Goal: Information Seeking & Learning: Check status

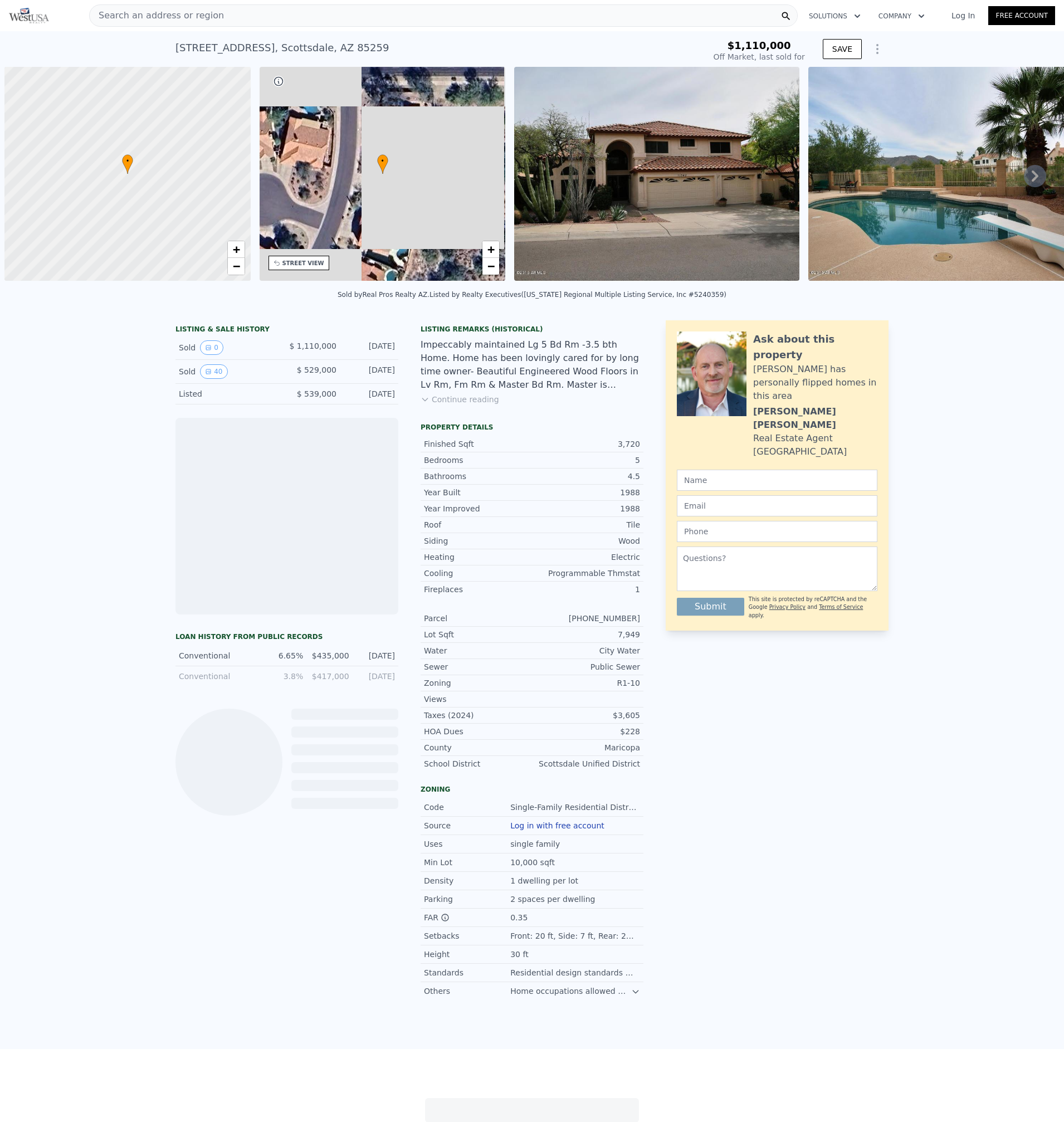
scroll to position [0, 4]
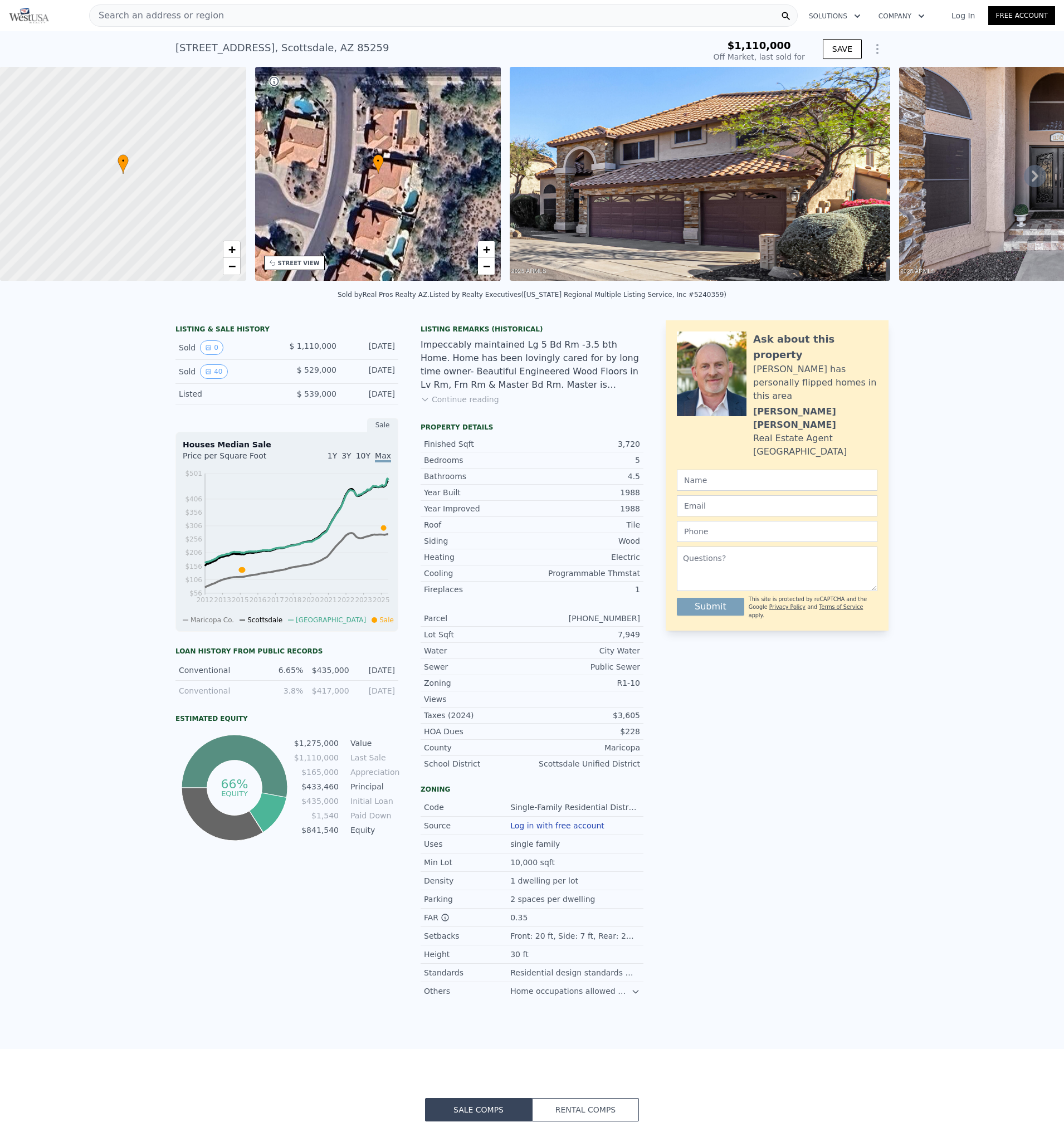
click at [1024, 181] on icon at bounding box center [1035, 176] width 22 height 22
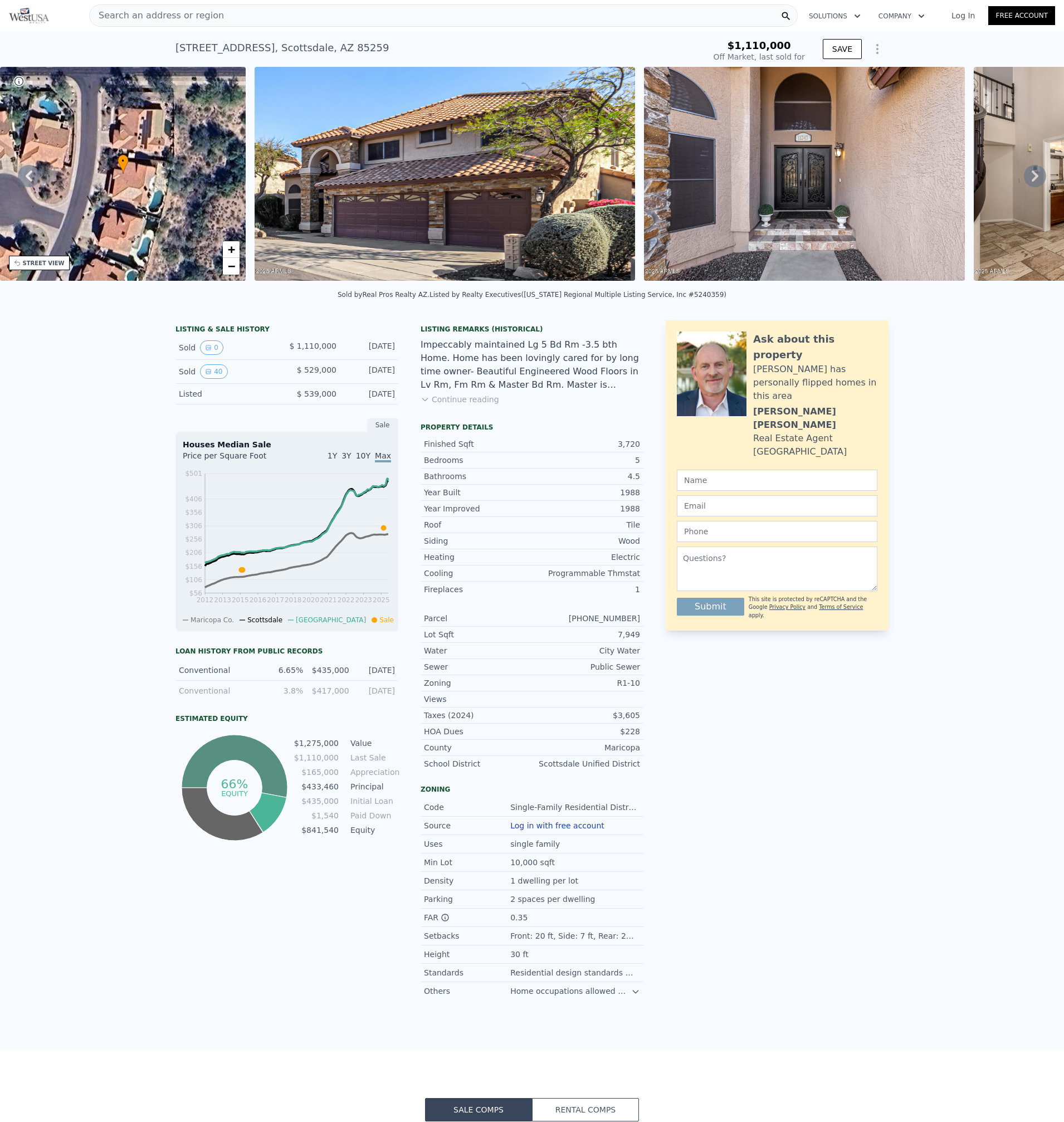
click at [1024, 181] on icon at bounding box center [1035, 176] width 22 height 22
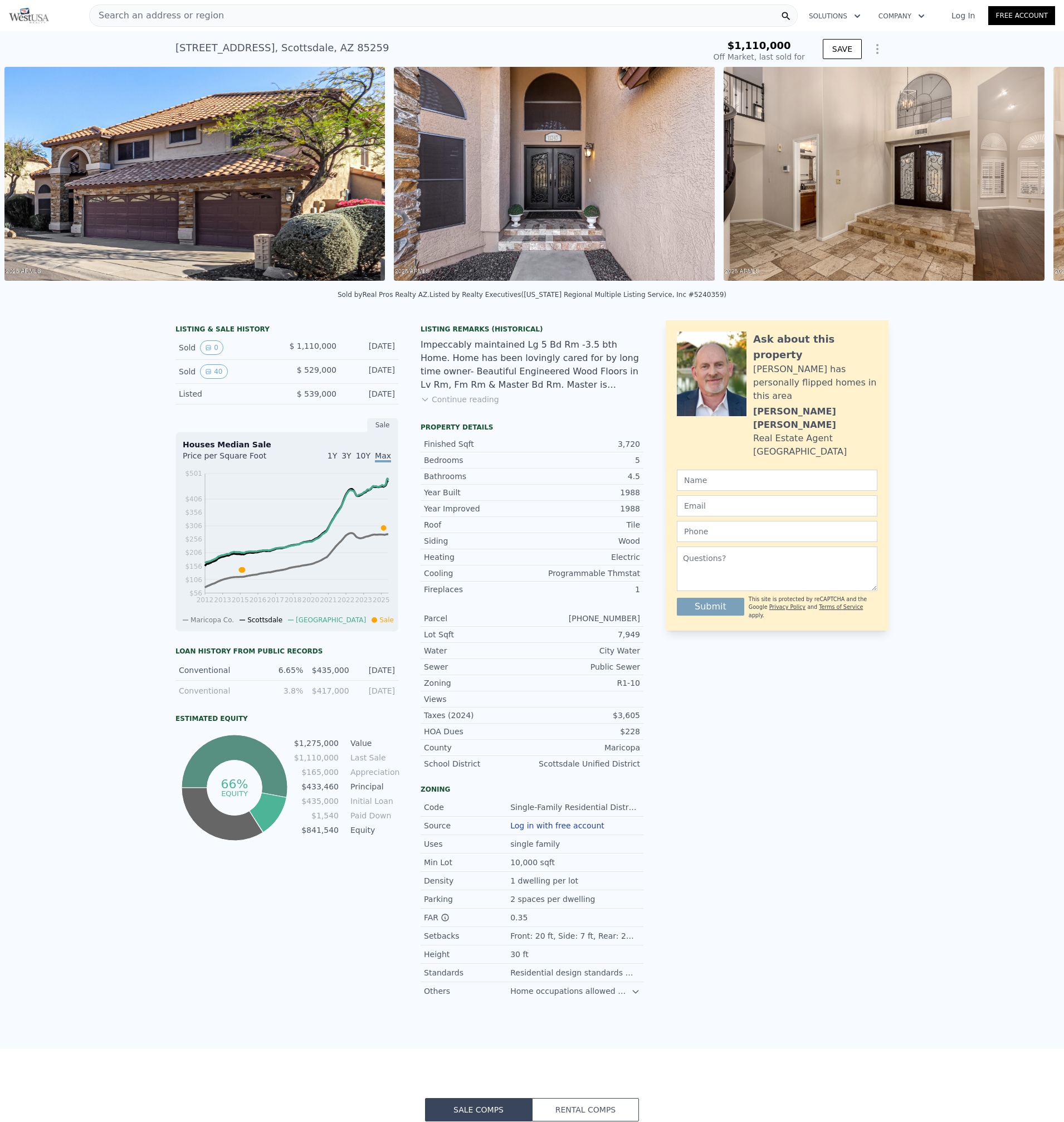
click at [1021, 181] on div "• + − • + − STREET VIEW Loading... SATELLITE VIEW" at bounding box center [532, 175] width 1064 height 218
click at [1024, 181] on icon at bounding box center [1035, 176] width 22 height 22
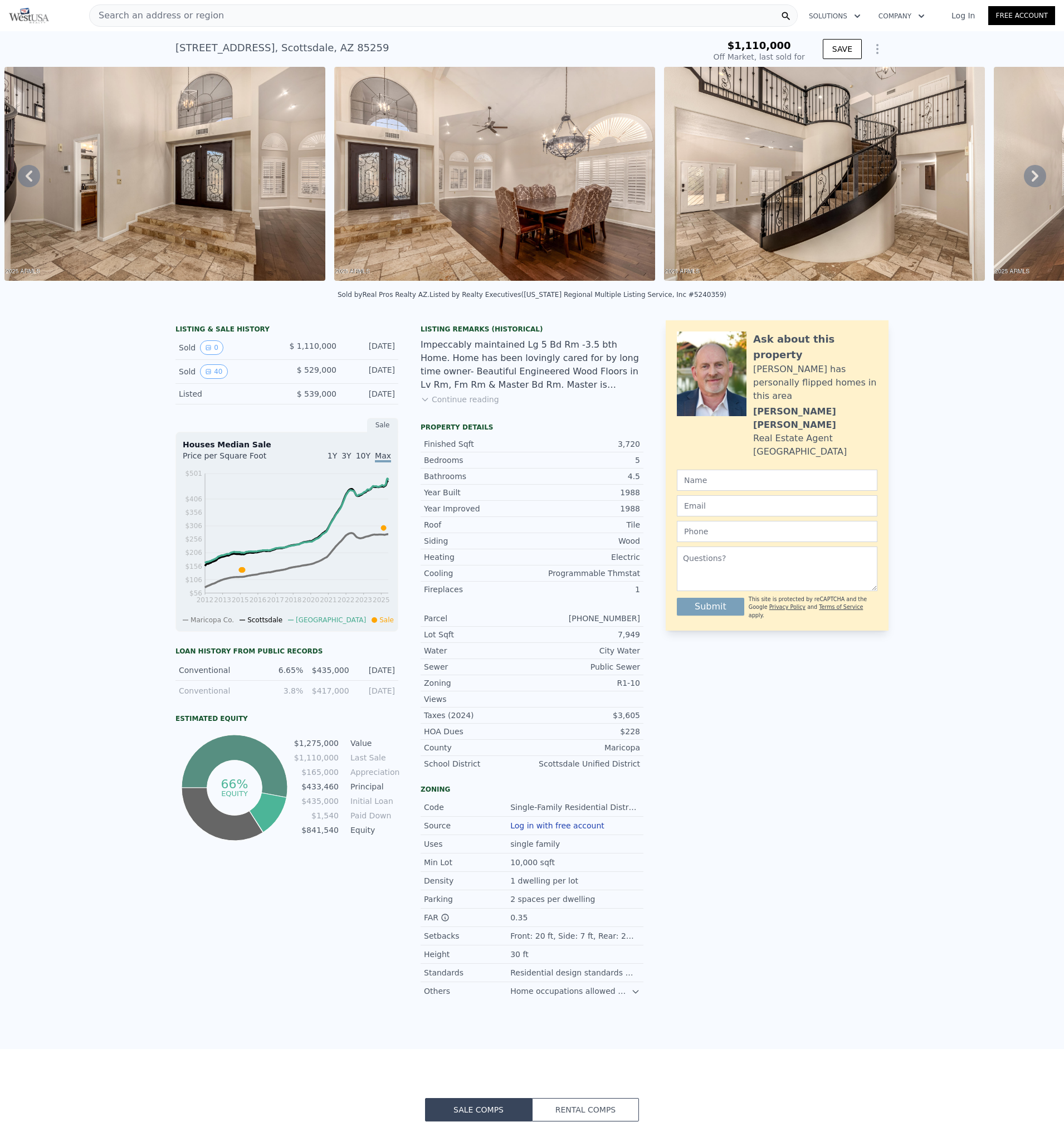
click at [1024, 181] on icon at bounding box center [1035, 176] width 22 height 22
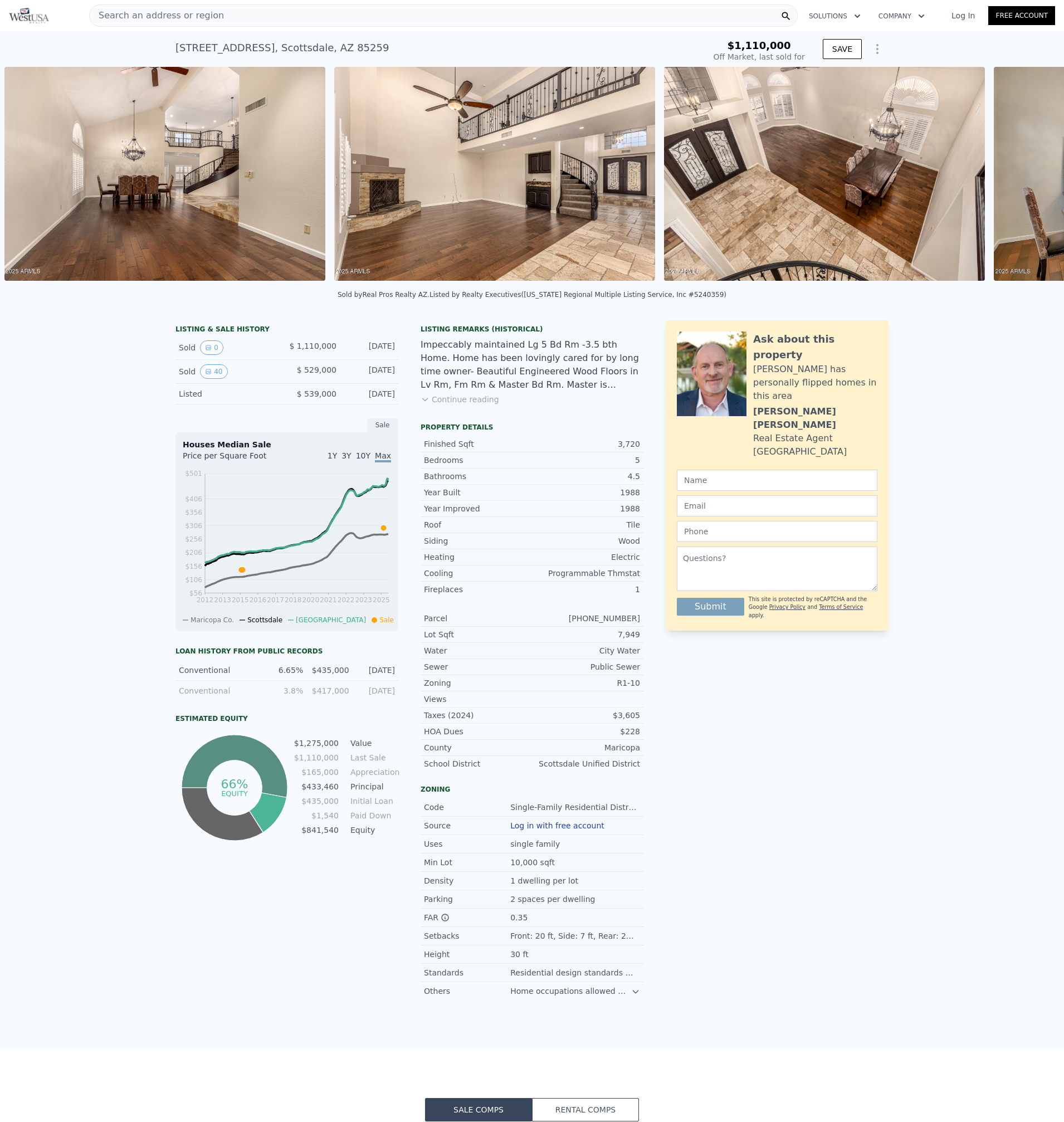
click at [1021, 181] on div "• + − • + − STREET VIEW Loading... SATELLITE VIEW" at bounding box center [532, 175] width 1064 height 218
click at [1024, 181] on icon at bounding box center [1035, 176] width 22 height 22
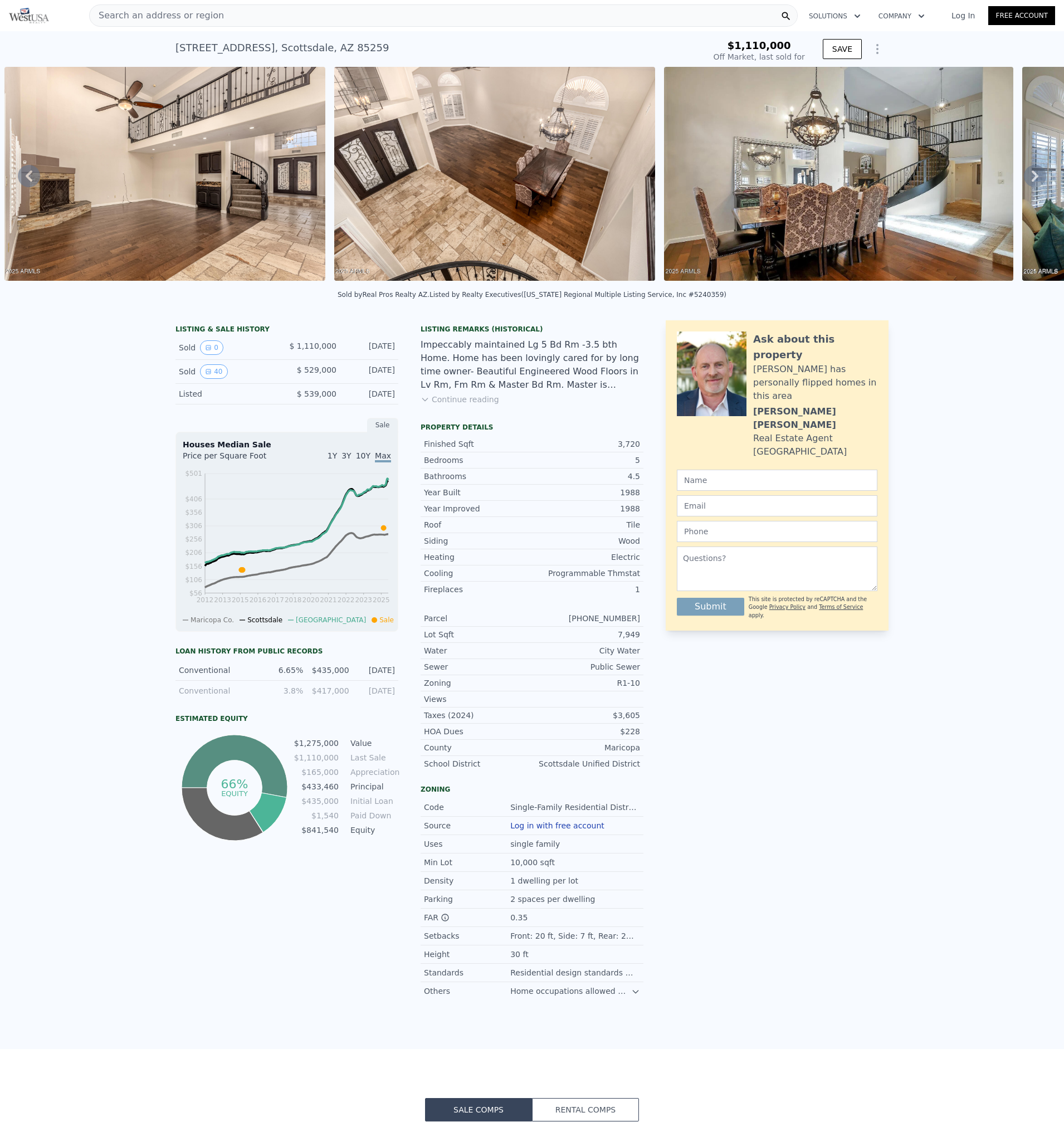
click at [1024, 181] on icon at bounding box center [1035, 176] width 22 height 22
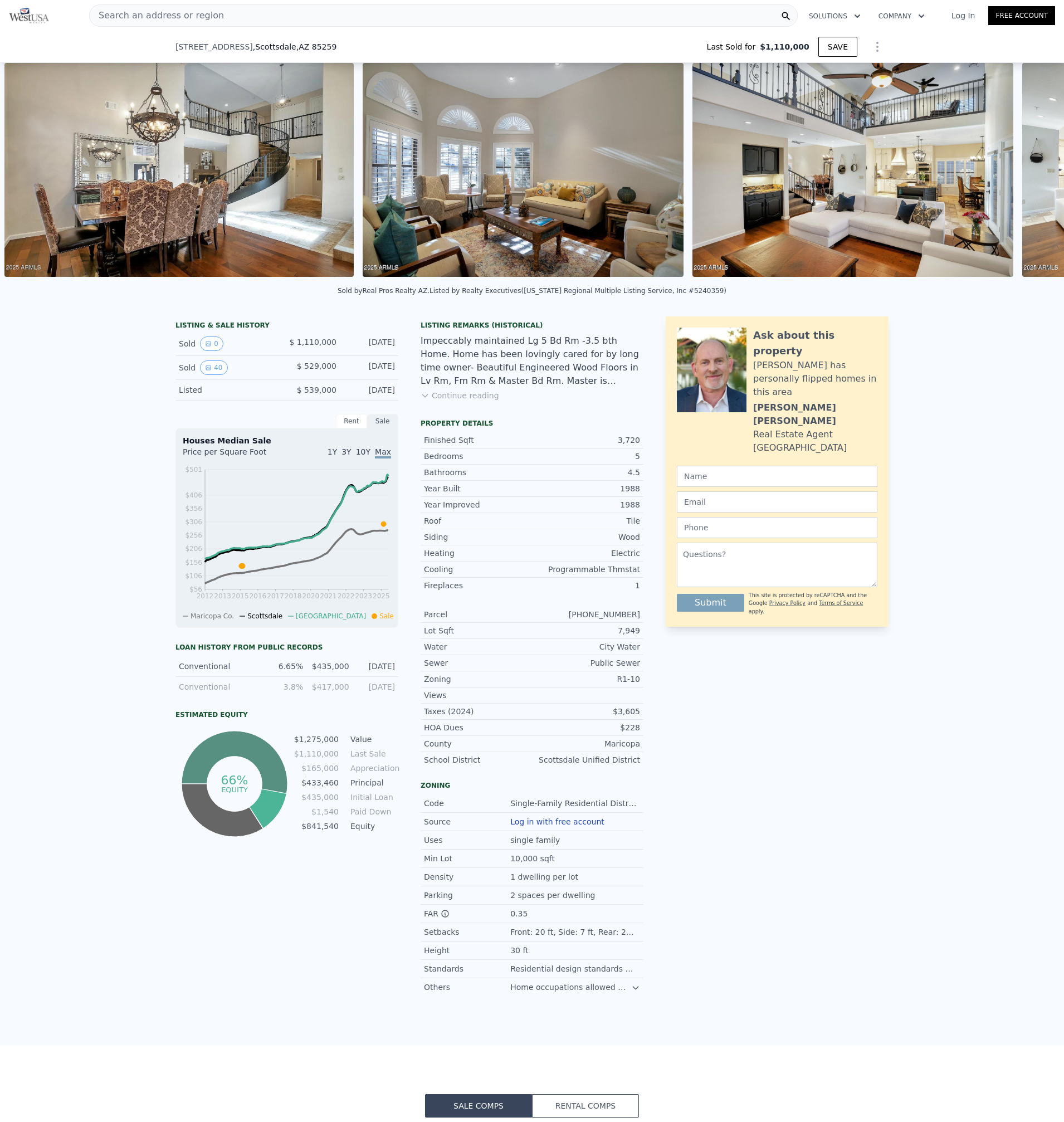
scroll to position [0, 0]
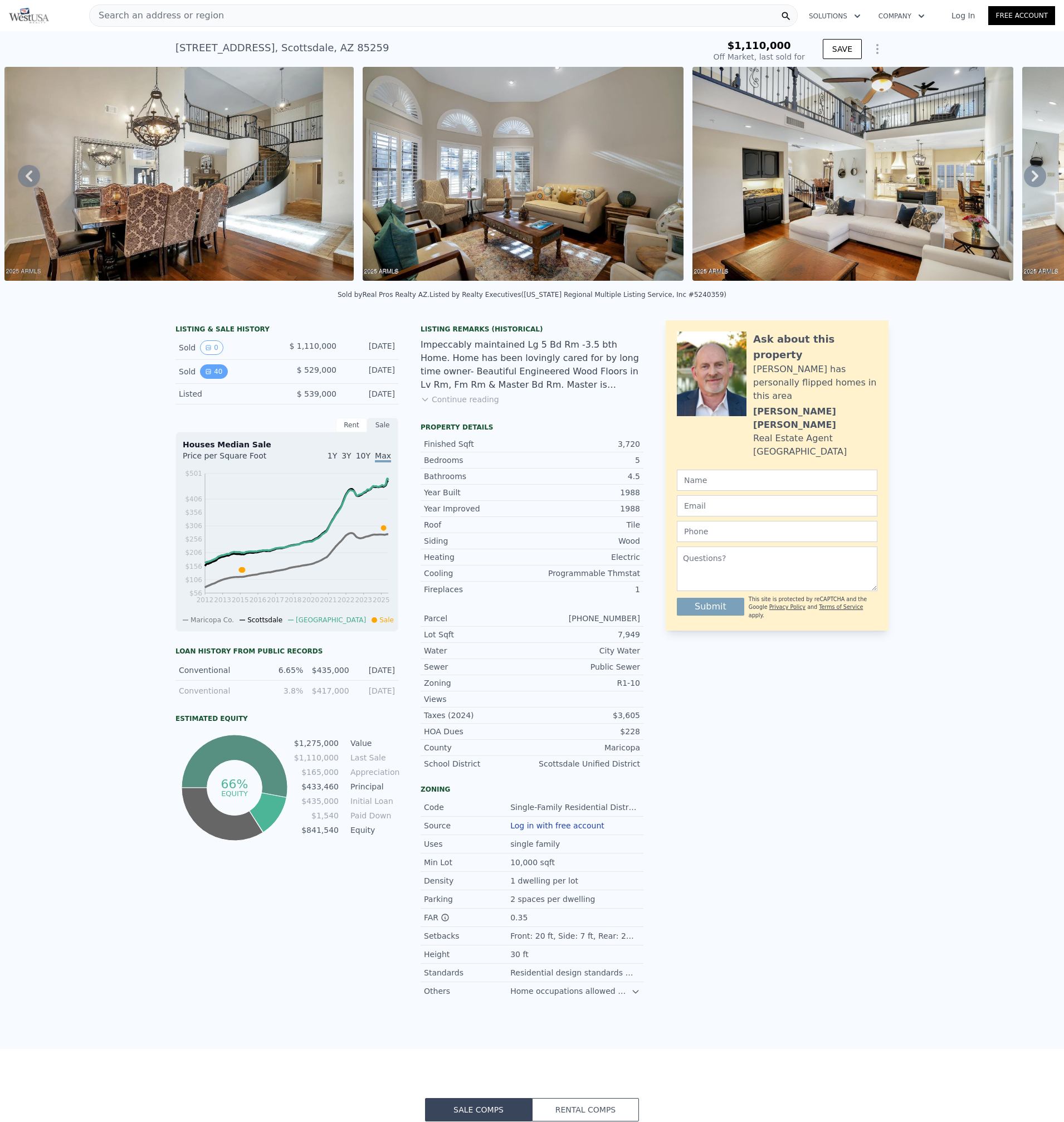
click at [208, 379] on button "40" at bounding box center [213, 372] width 27 height 15
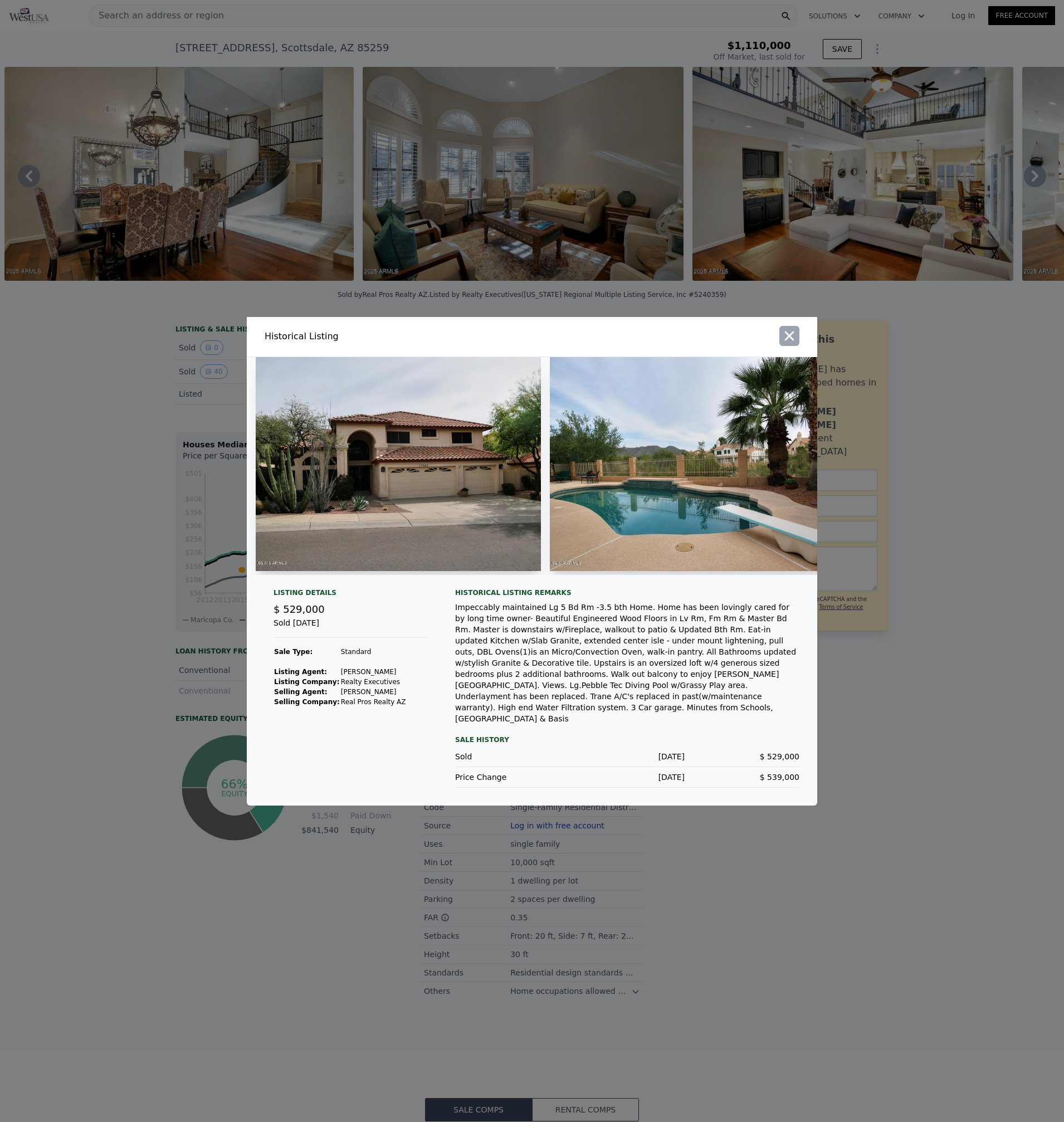
click at [789, 341] on icon "button" at bounding box center [789, 335] width 16 height 16
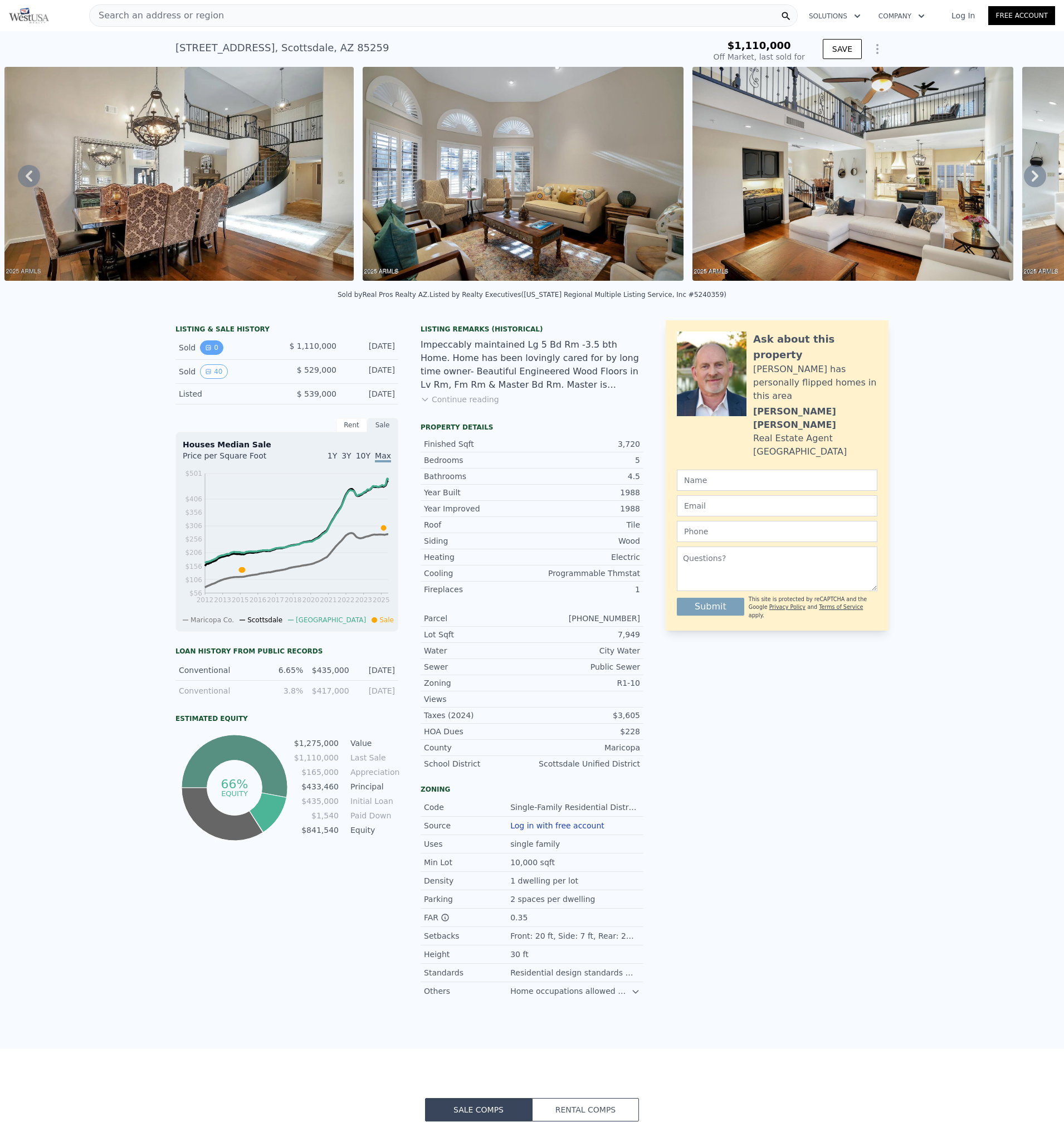
click at [212, 355] on button "0" at bounding box center [212, 348] width 24 height 15
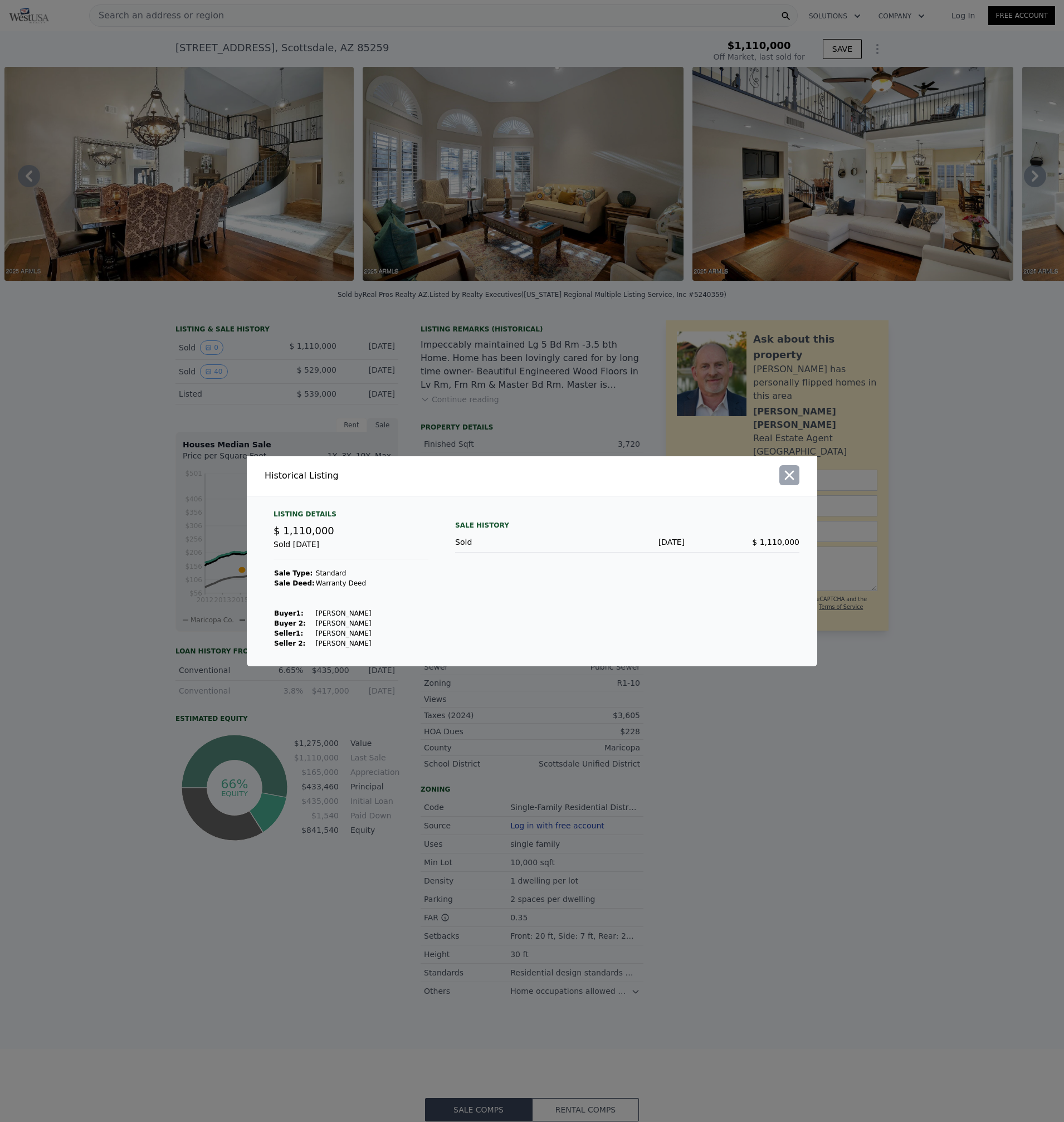
click at [797, 480] on icon "button" at bounding box center [789, 475] width 16 height 16
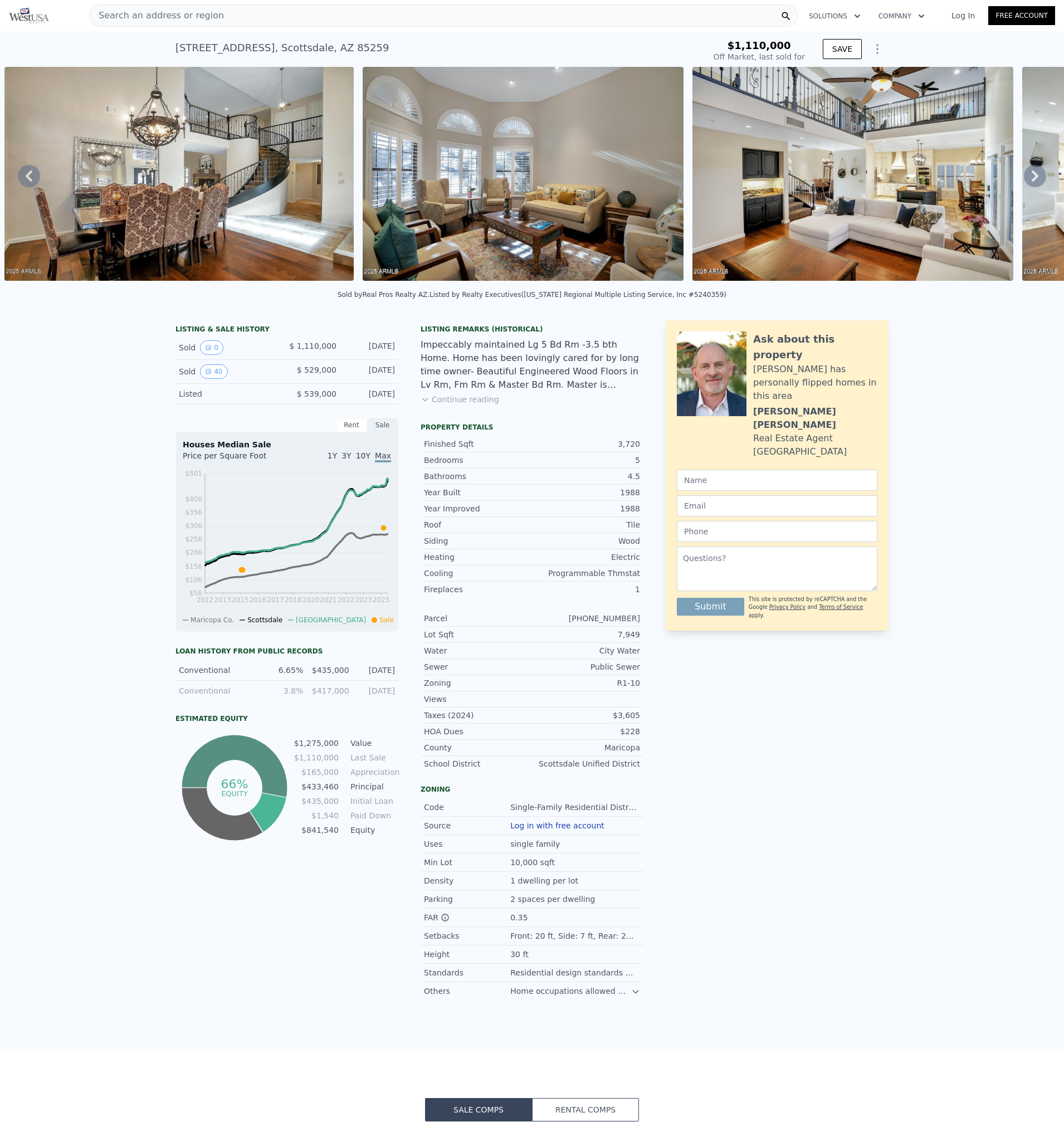
click at [1029, 174] on icon at bounding box center [1035, 176] width 22 height 22
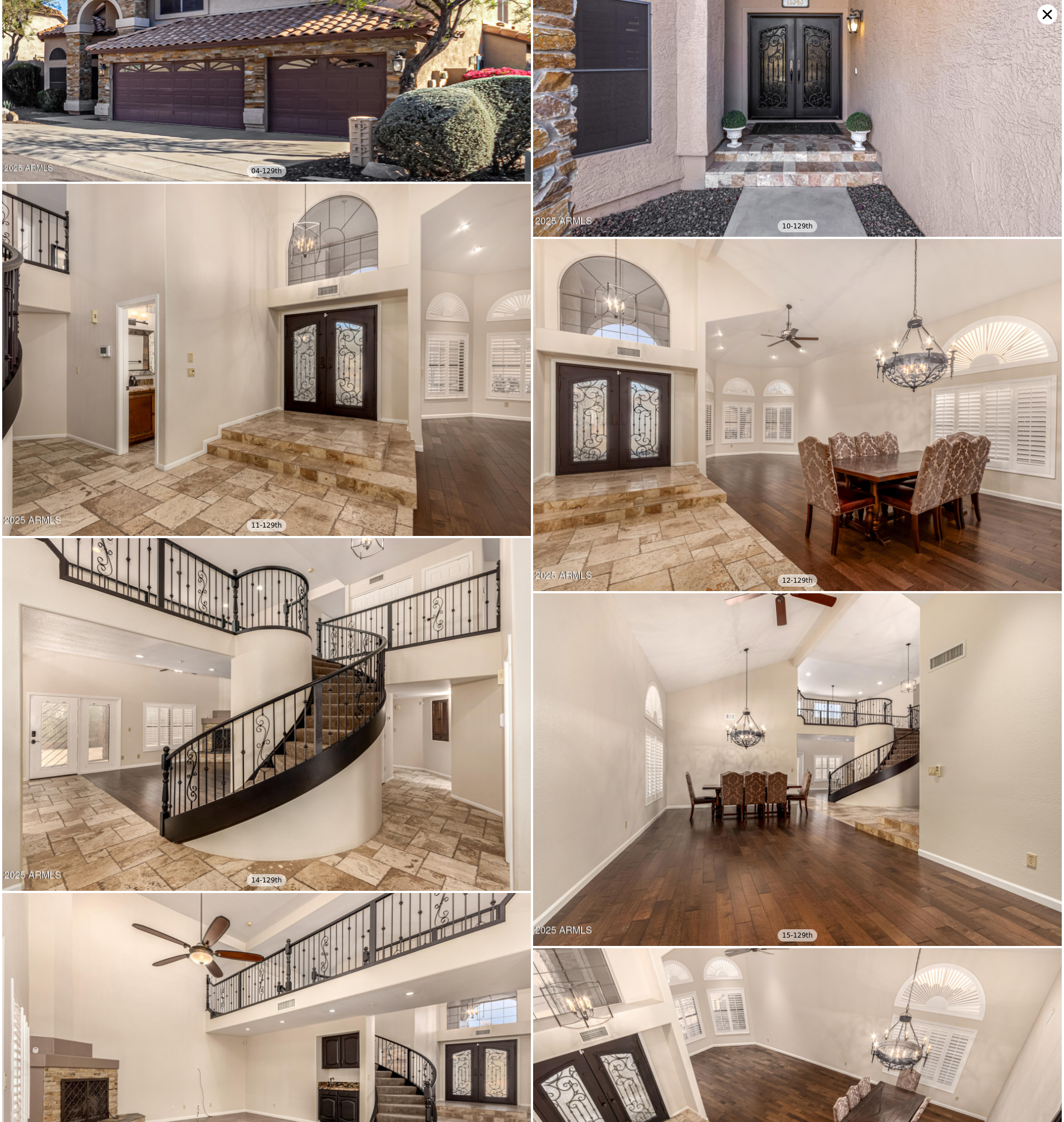
scroll to position [0, 0]
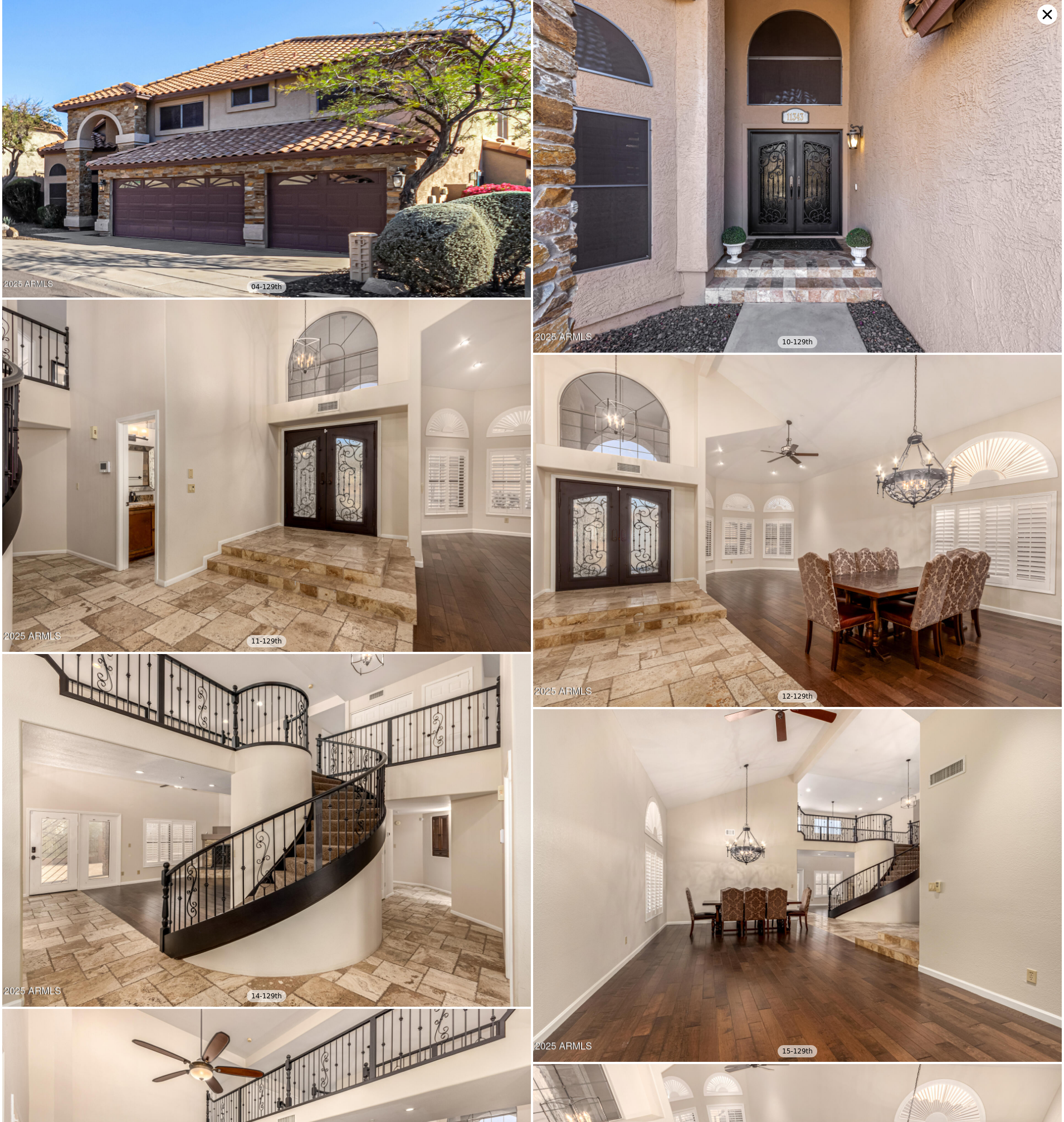
click at [164, 218] on img at bounding box center [266, 149] width 529 height 298
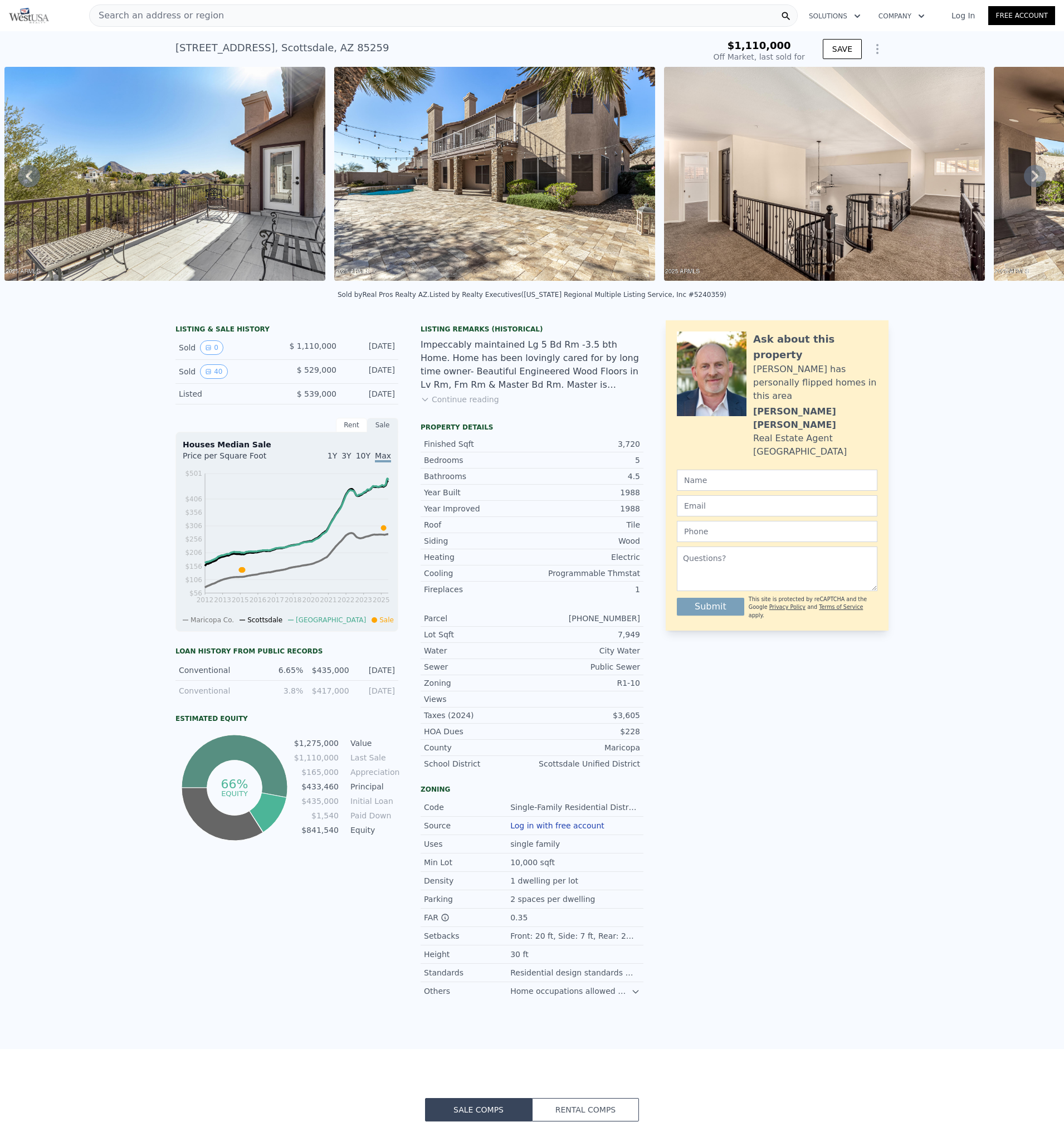
click at [872, 47] on icon "Show Options" at bounding box center [878, 49] width 13 height 13
